Goal: Find specific page/section: Find specific page/section

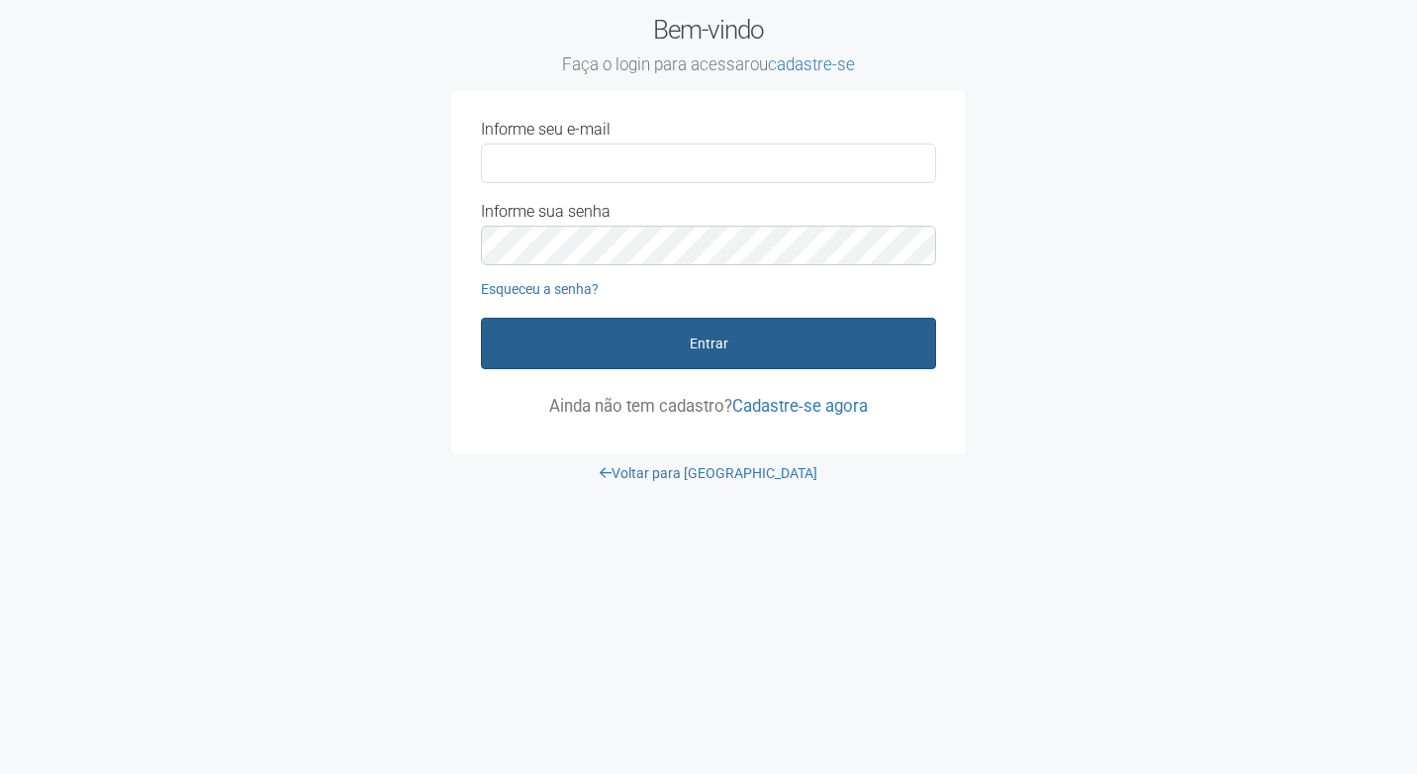
type input "**********"
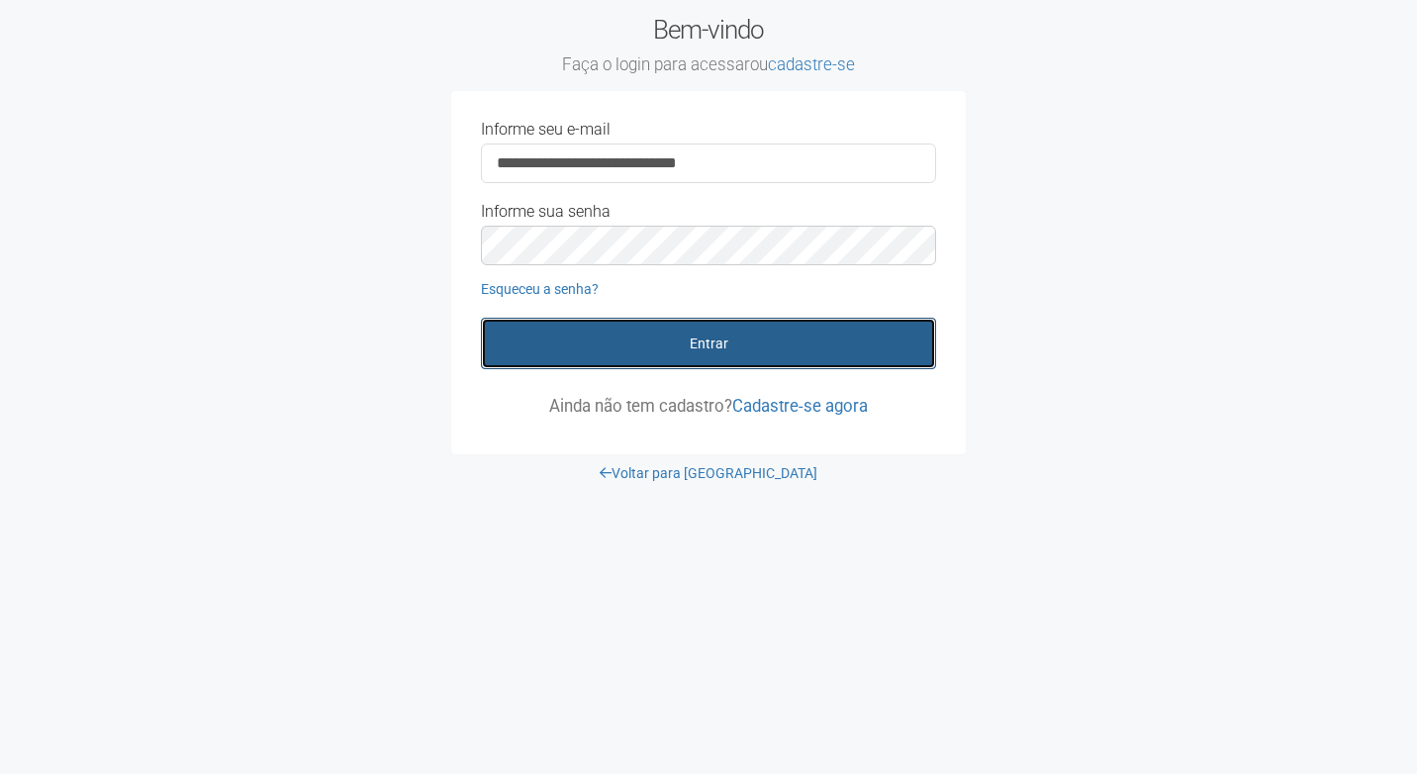
click at [659, 355] on button "Entrar" at bounding box center [708, 343] width 455 height 51
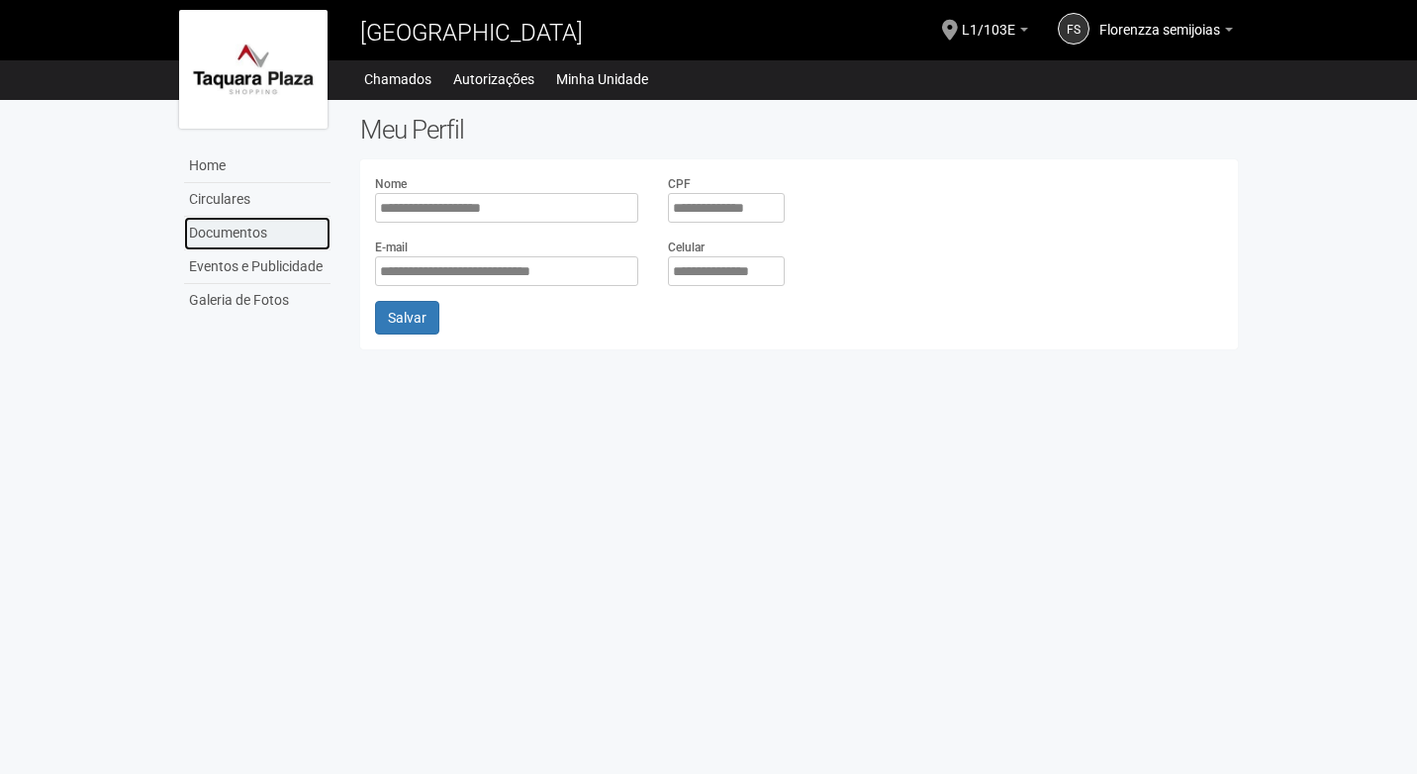
click at [254, 236] on link "Documentos" at bounding box center [257, 234] width 146 height 34
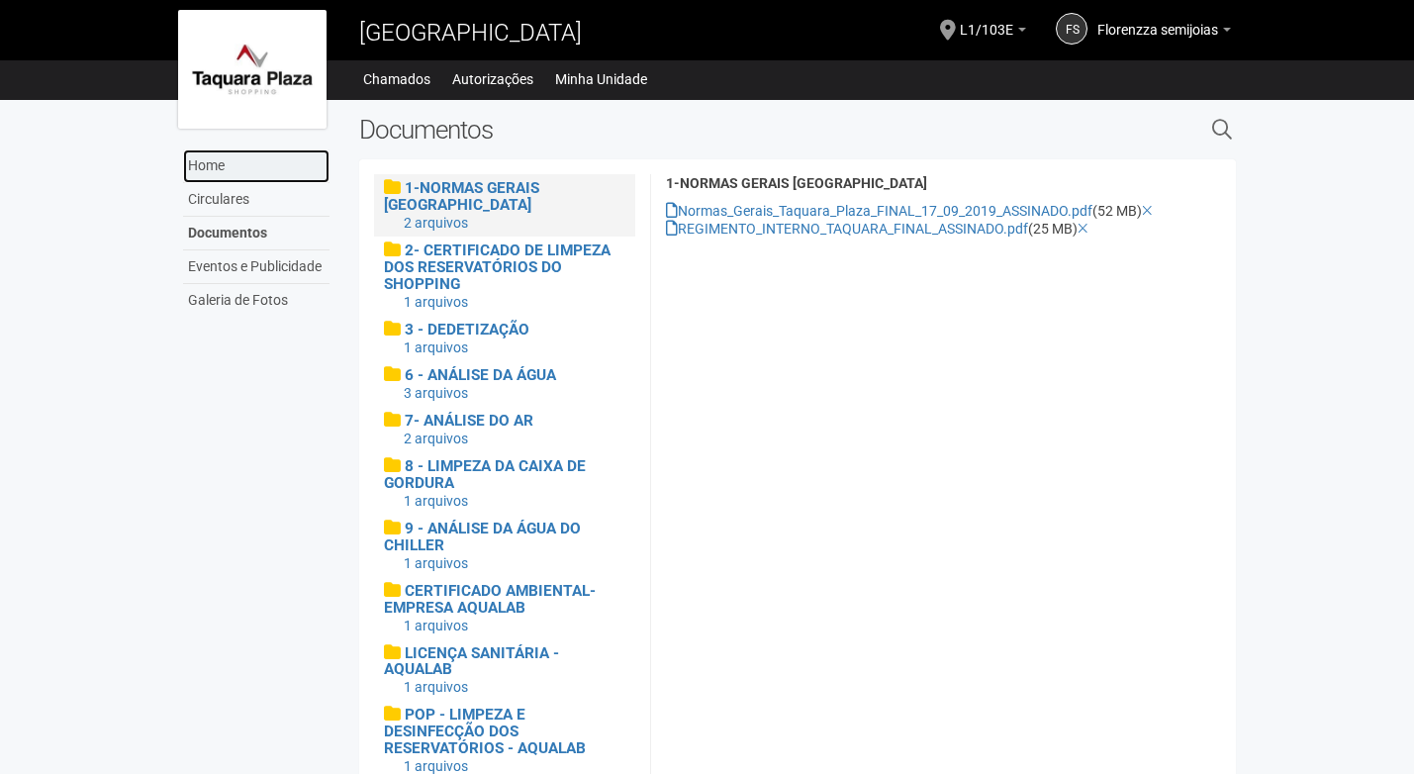
click at [215, 166] on link "Home" at bounding box center [256, 166] width 146 height 34
